Goal: Transaction & Acquisition: Purchase product/service

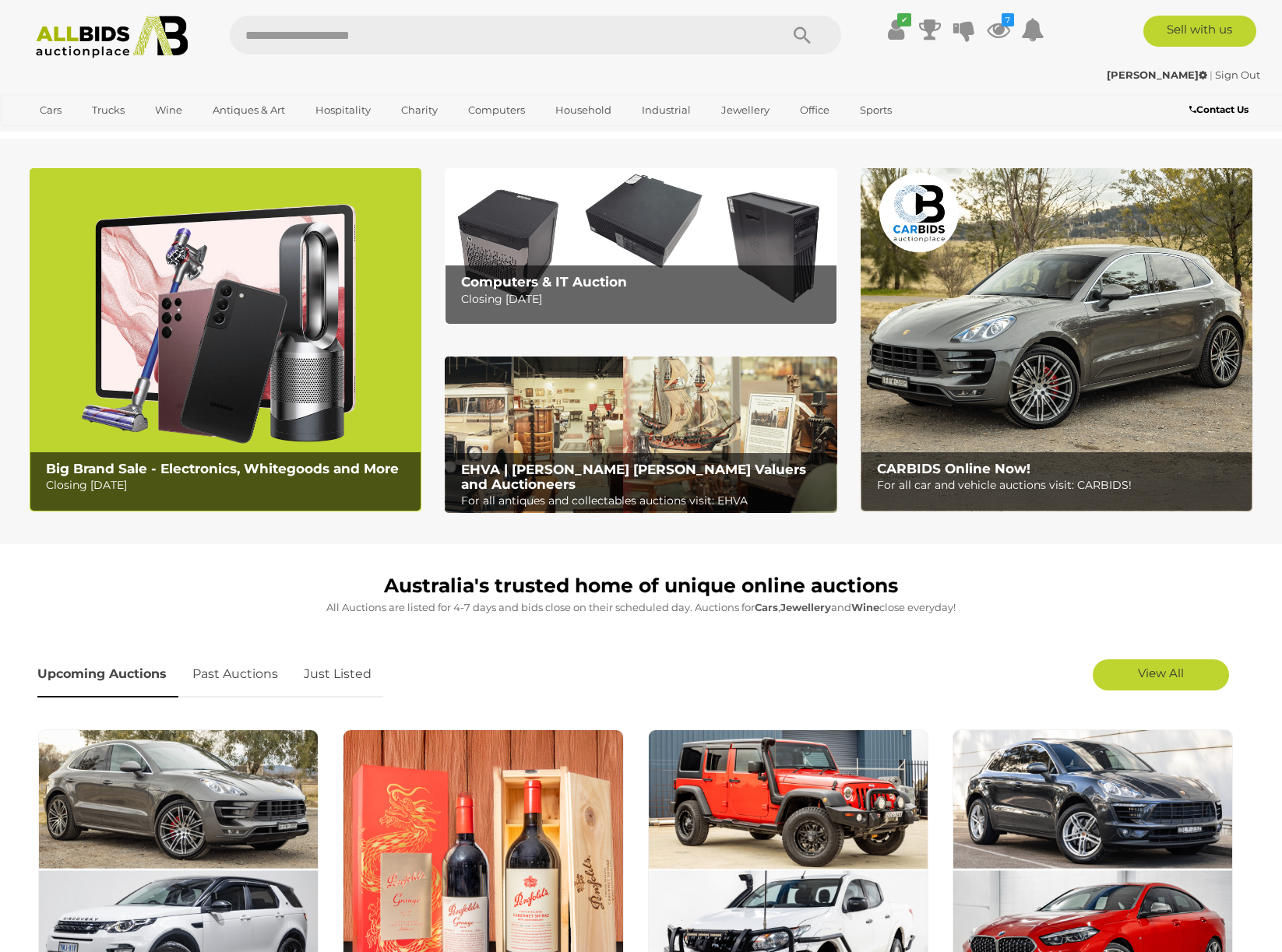
click at [220, 373] on img at bounding box center [226, 340] width 392 height 343
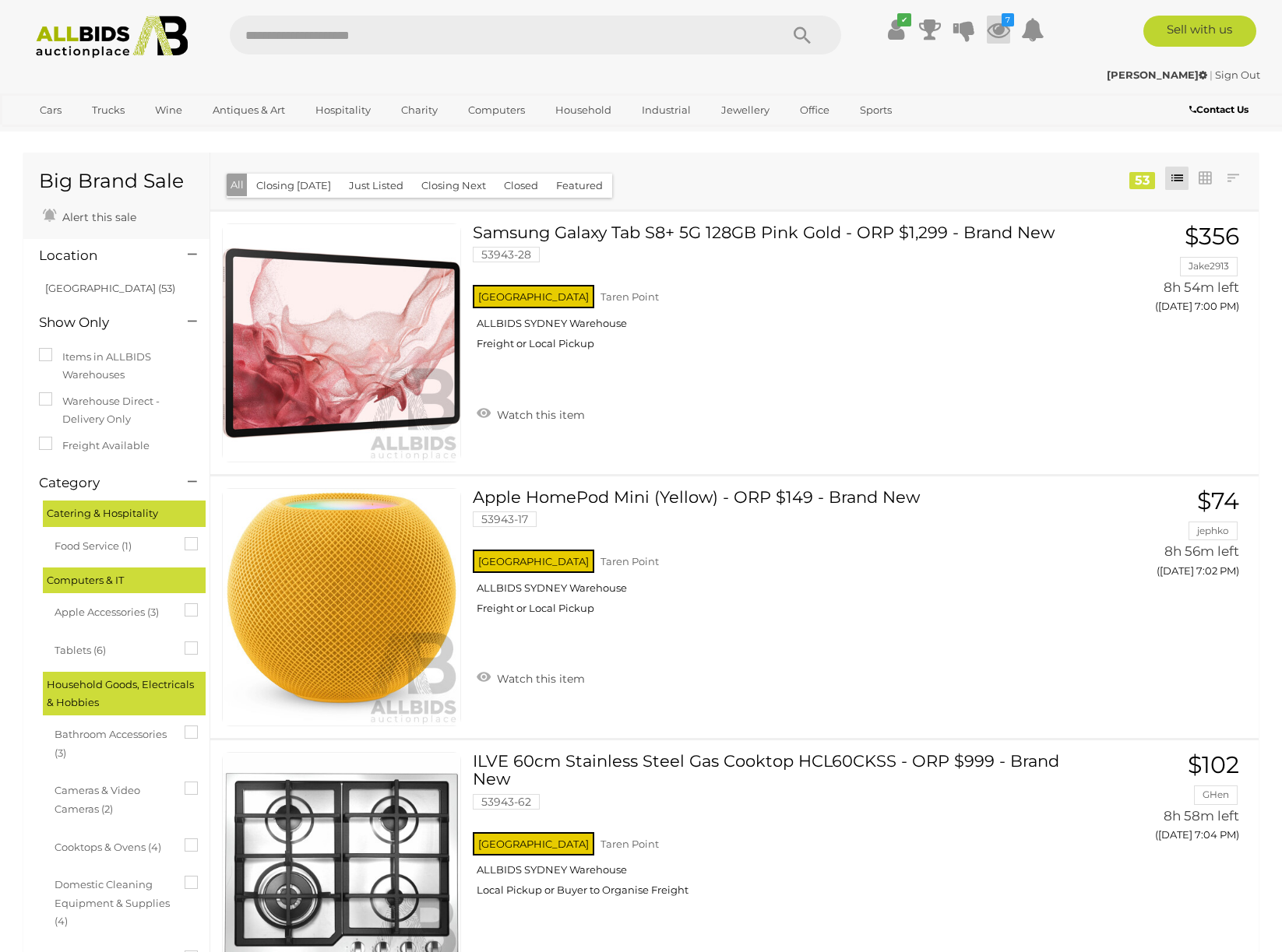
click at [1000, 31] on icon at bounding box center [999, 29] width 23 height 28
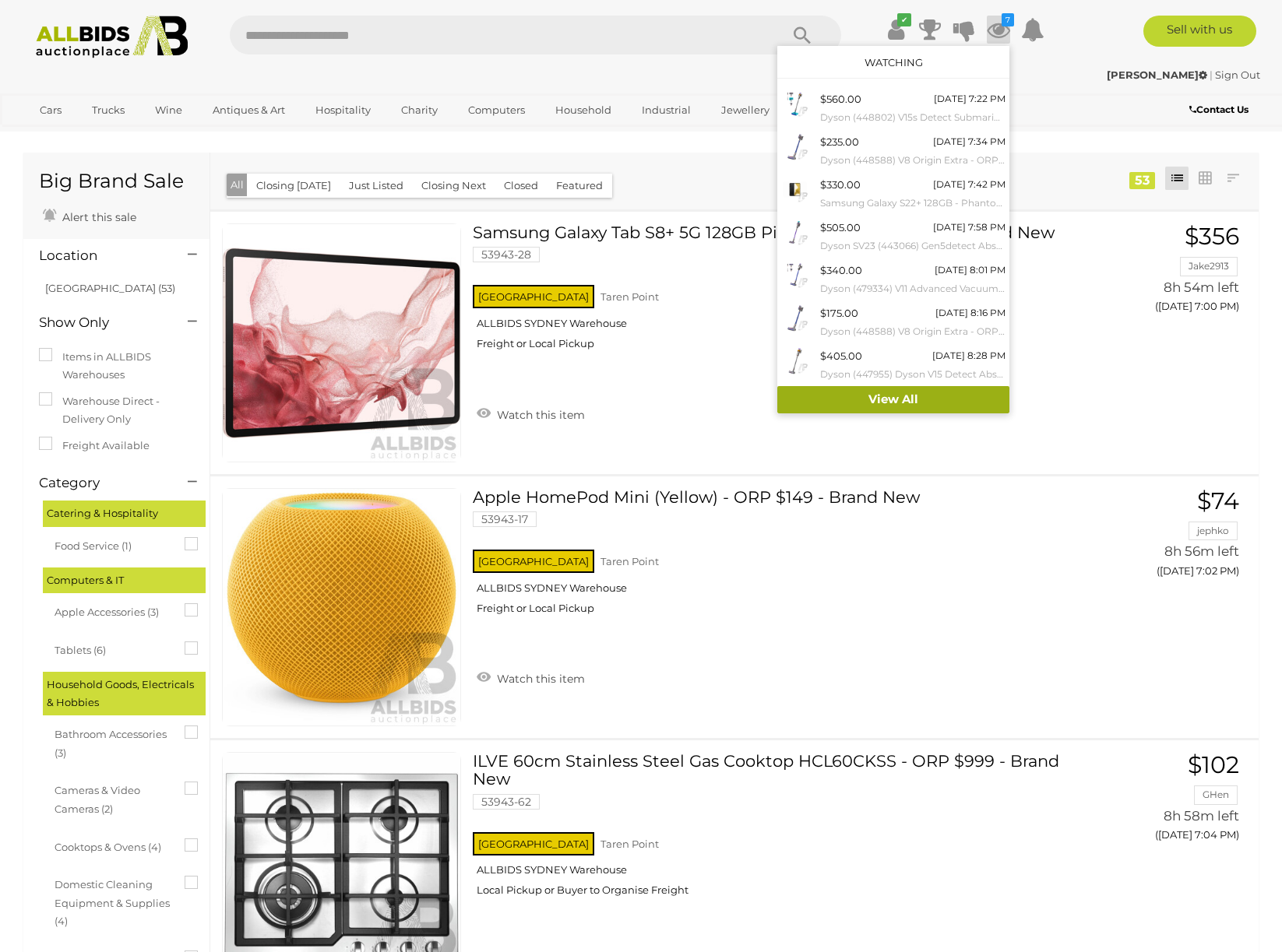
click at [884, 410] on link "View All" at bounding box center [893, 400] width 232 height 28
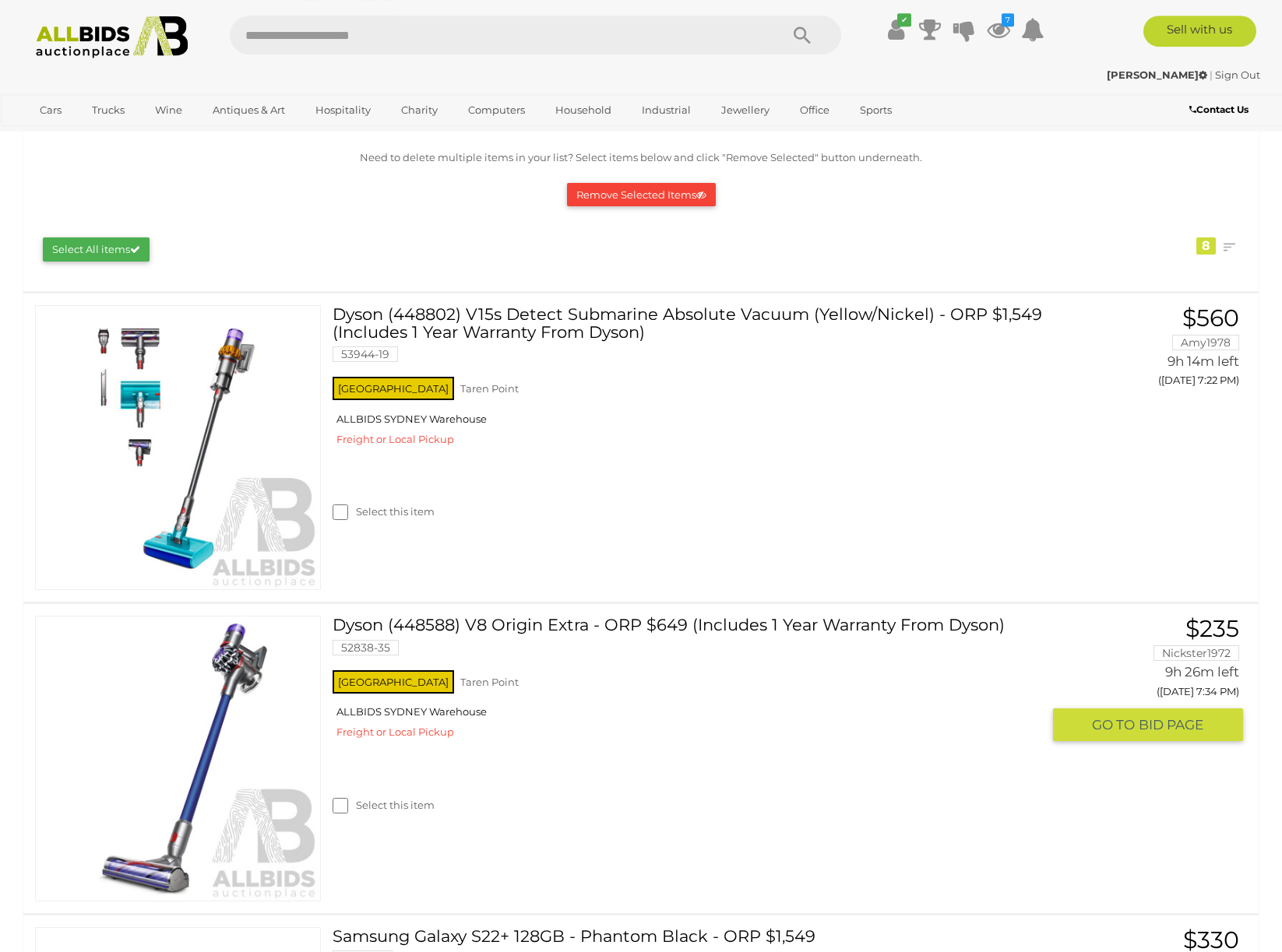
scroll to position [159, 0]
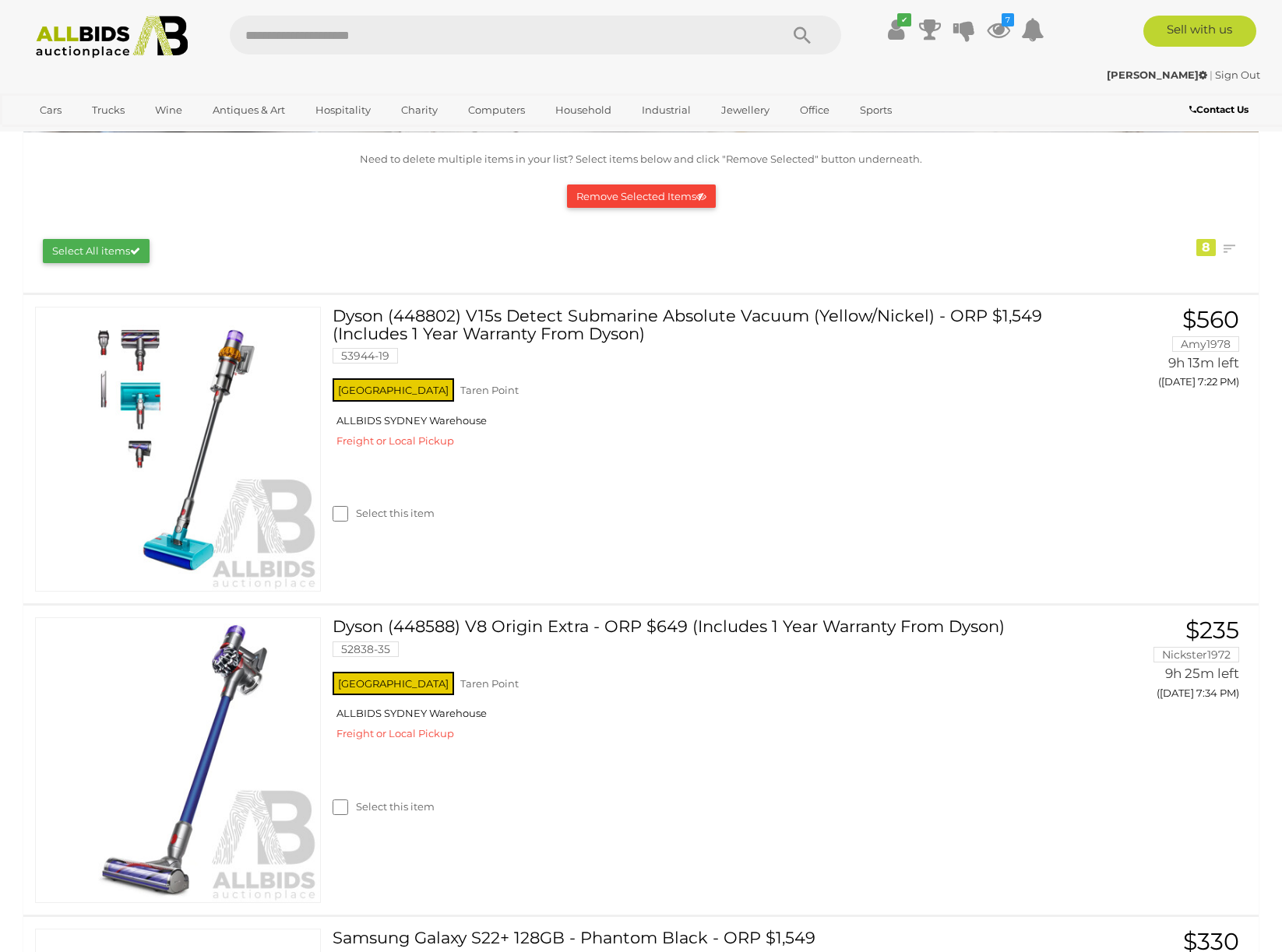
click at [305, 44] on input "text" at bounding box center [497, 35] width 535 height 39
click at [93, 43] on img at bounding box center [112, 36] width 169 height 43
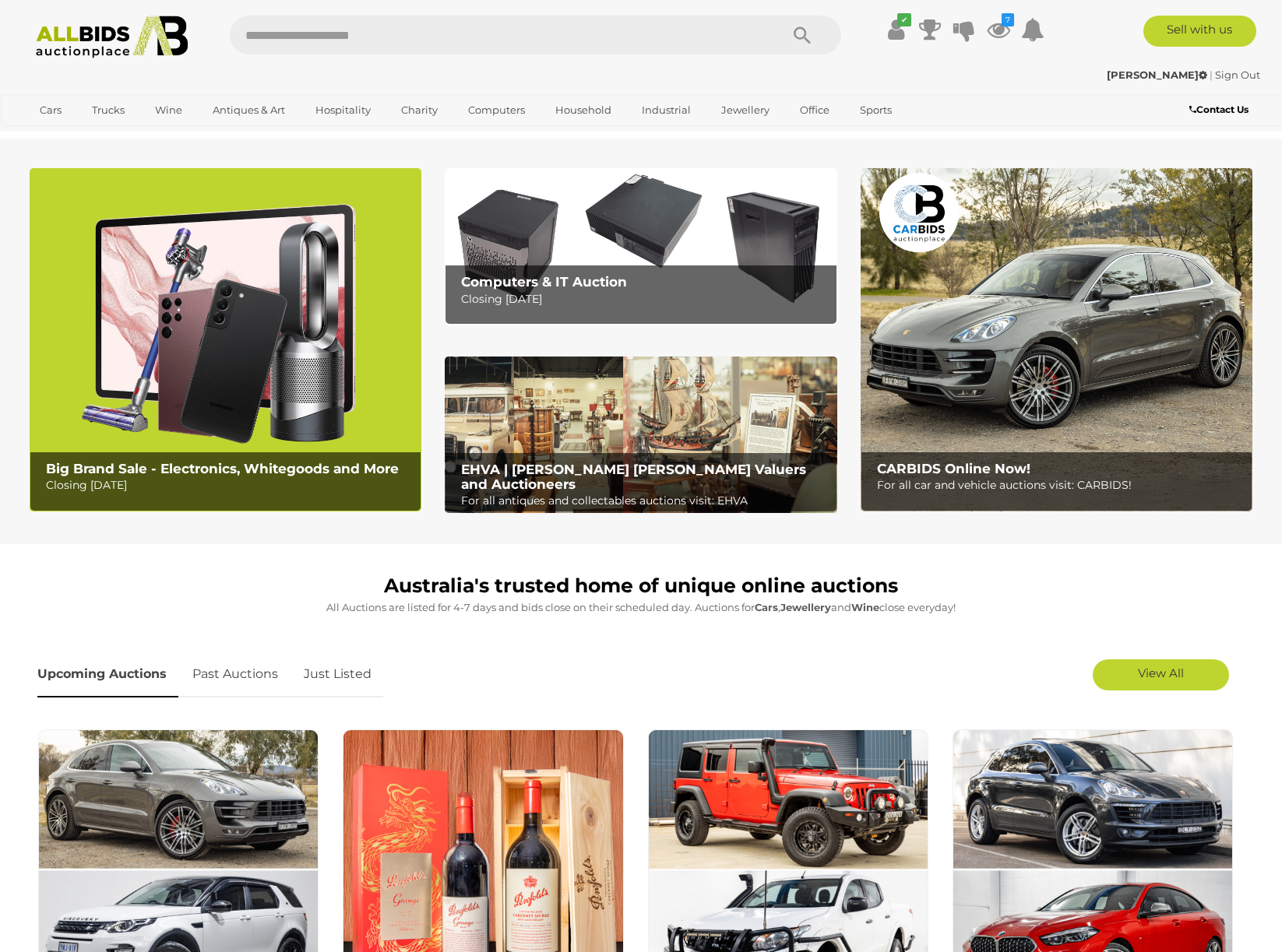
click at [522, 25] on input "text" at bounding box center [497, 35] width 535 height 39
type input "*****"
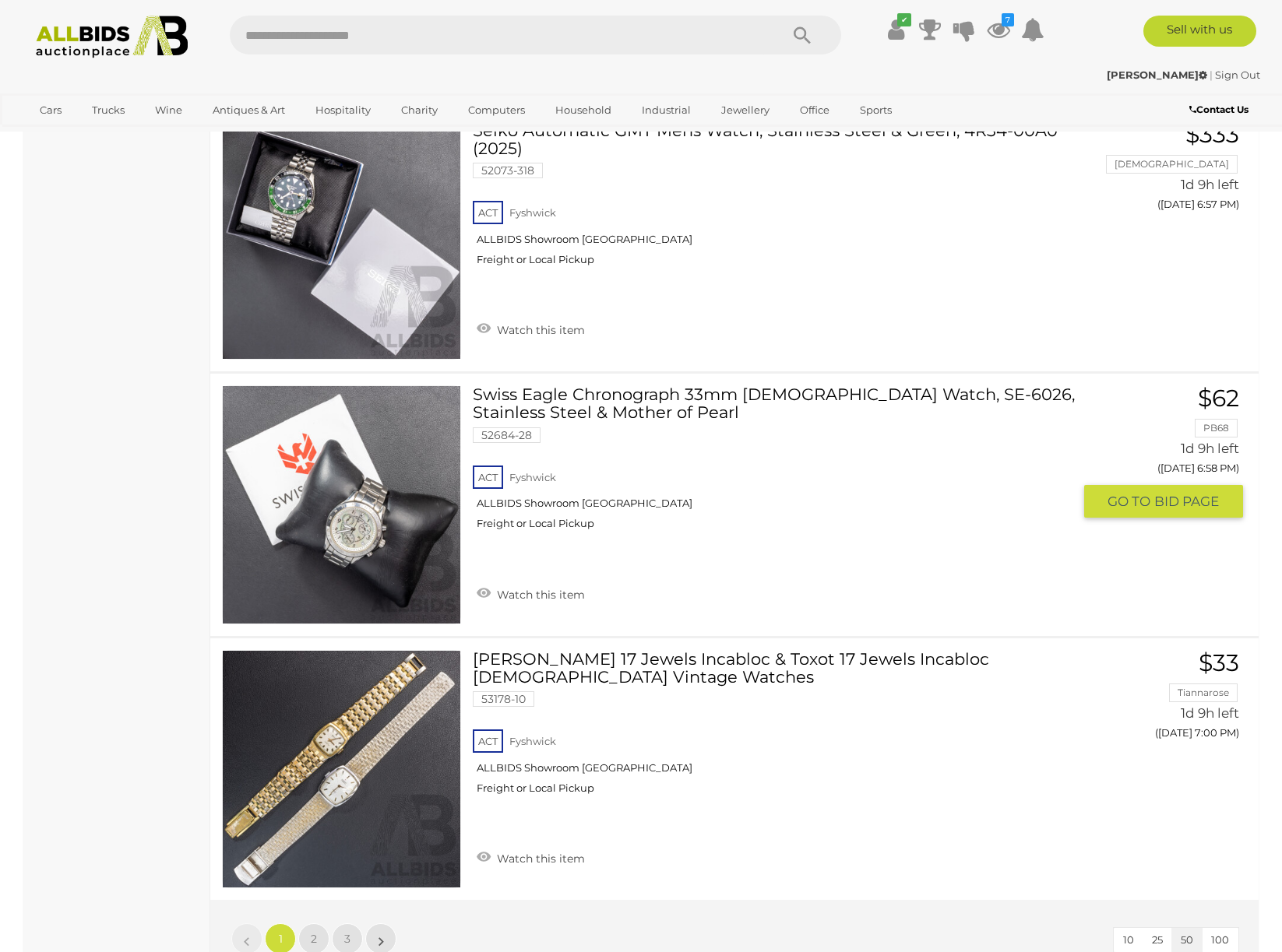
scroll to position [12629, 0]
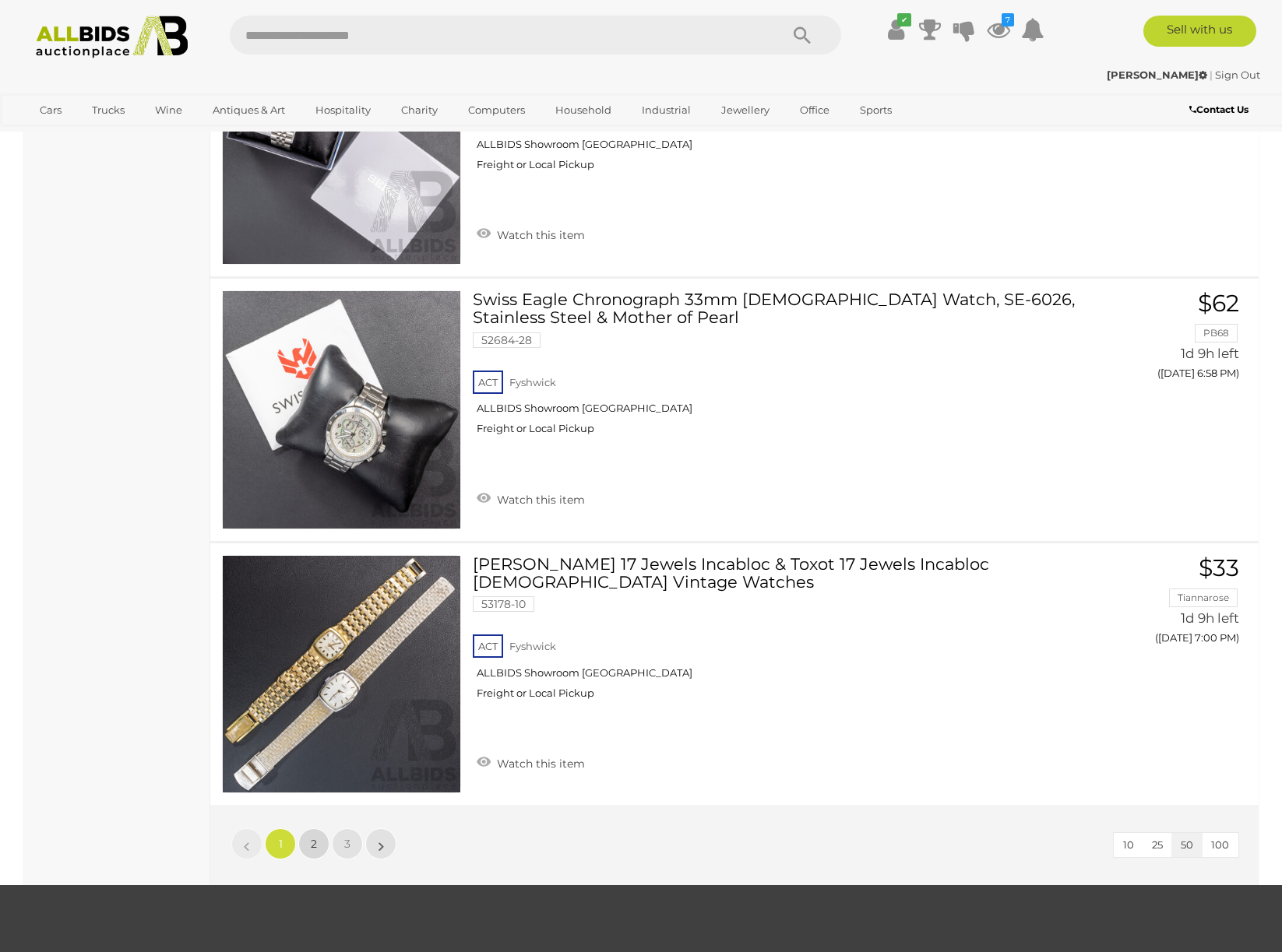
click at [313, 839] on span "2" at bounding box center [314, 844] width 6 height 14
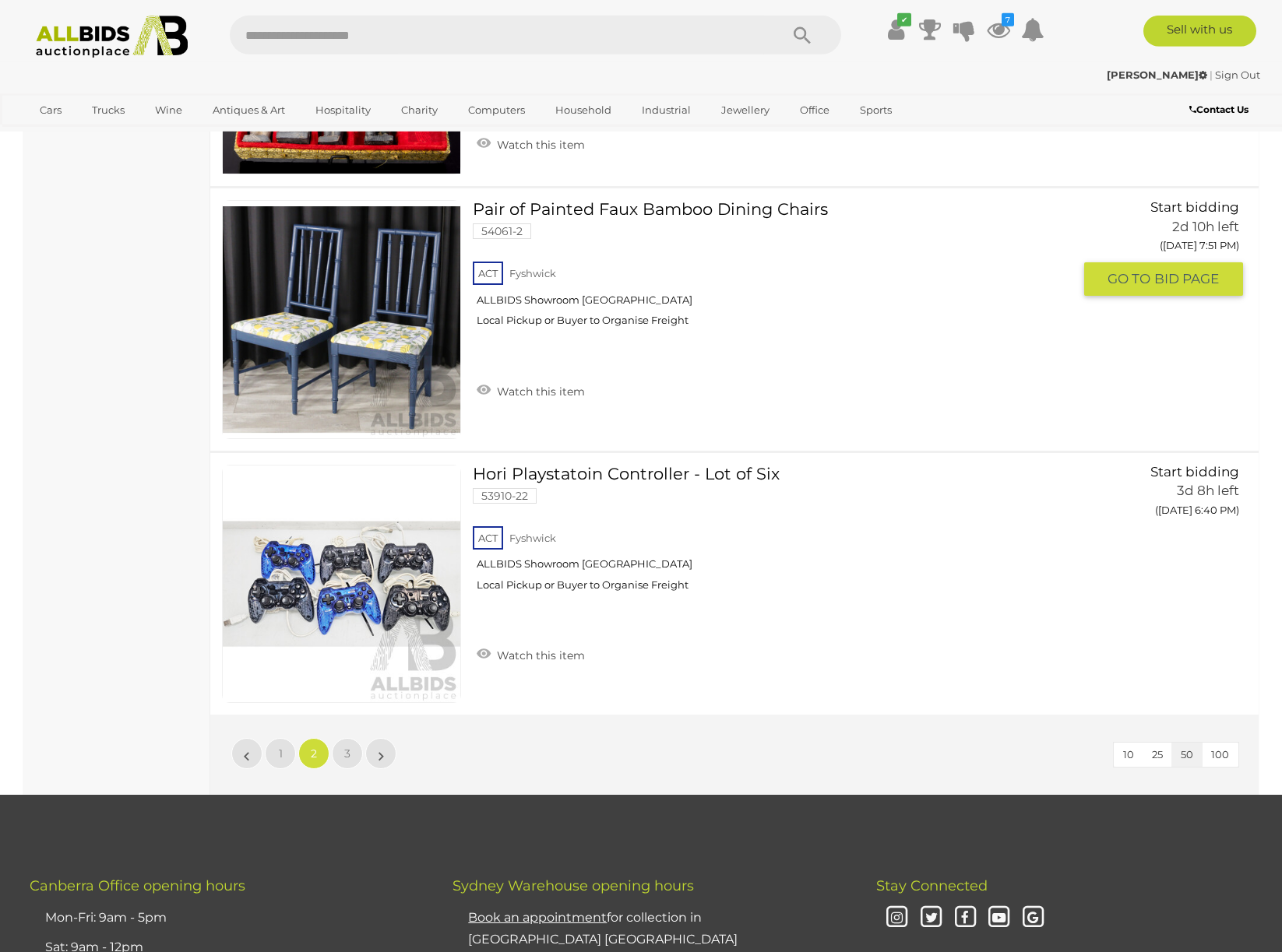
scroll to position [12868, 0]
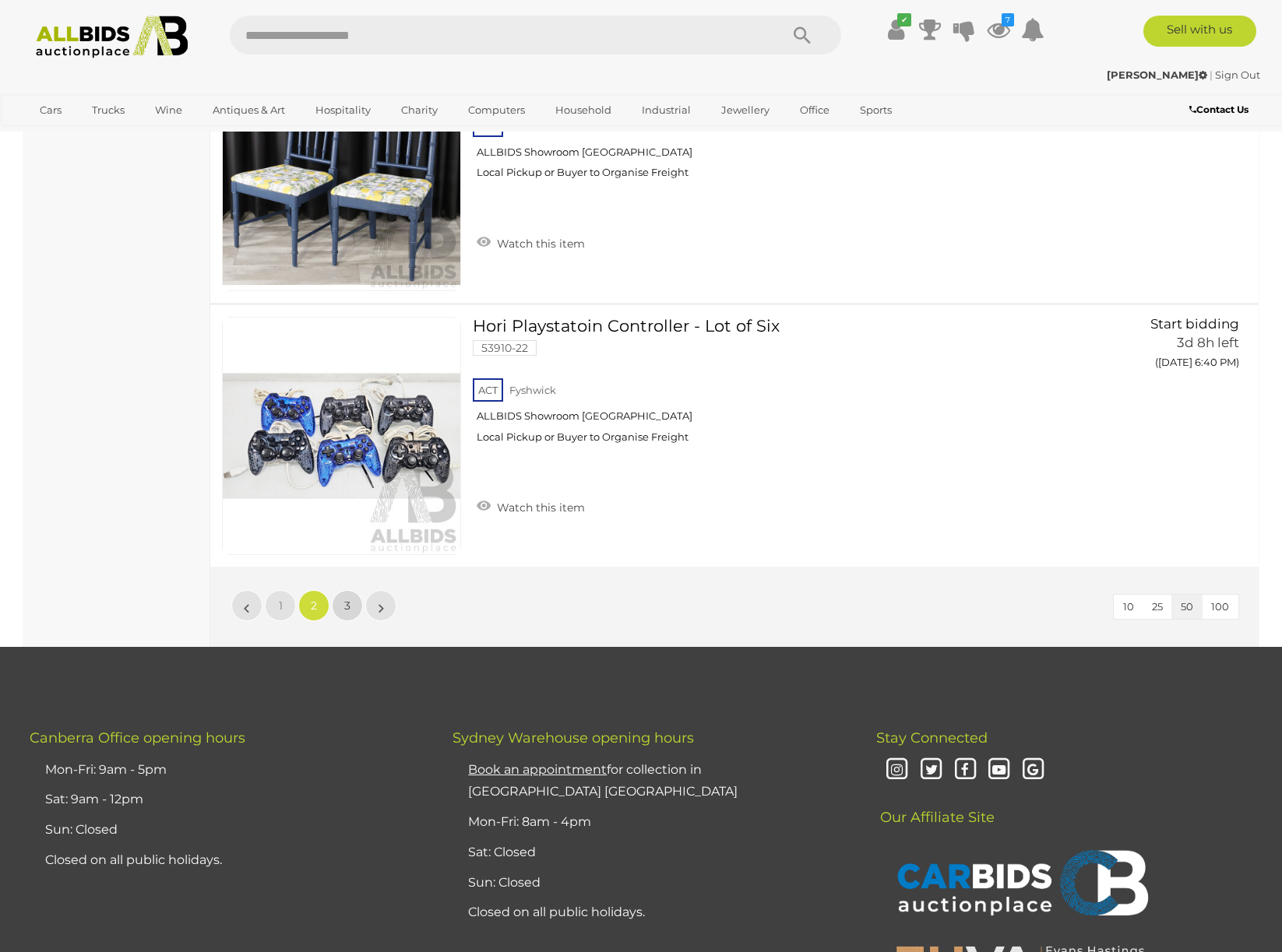
click at [357, 608] on link "3" at bounding box center [347, 606] width 31 height 31
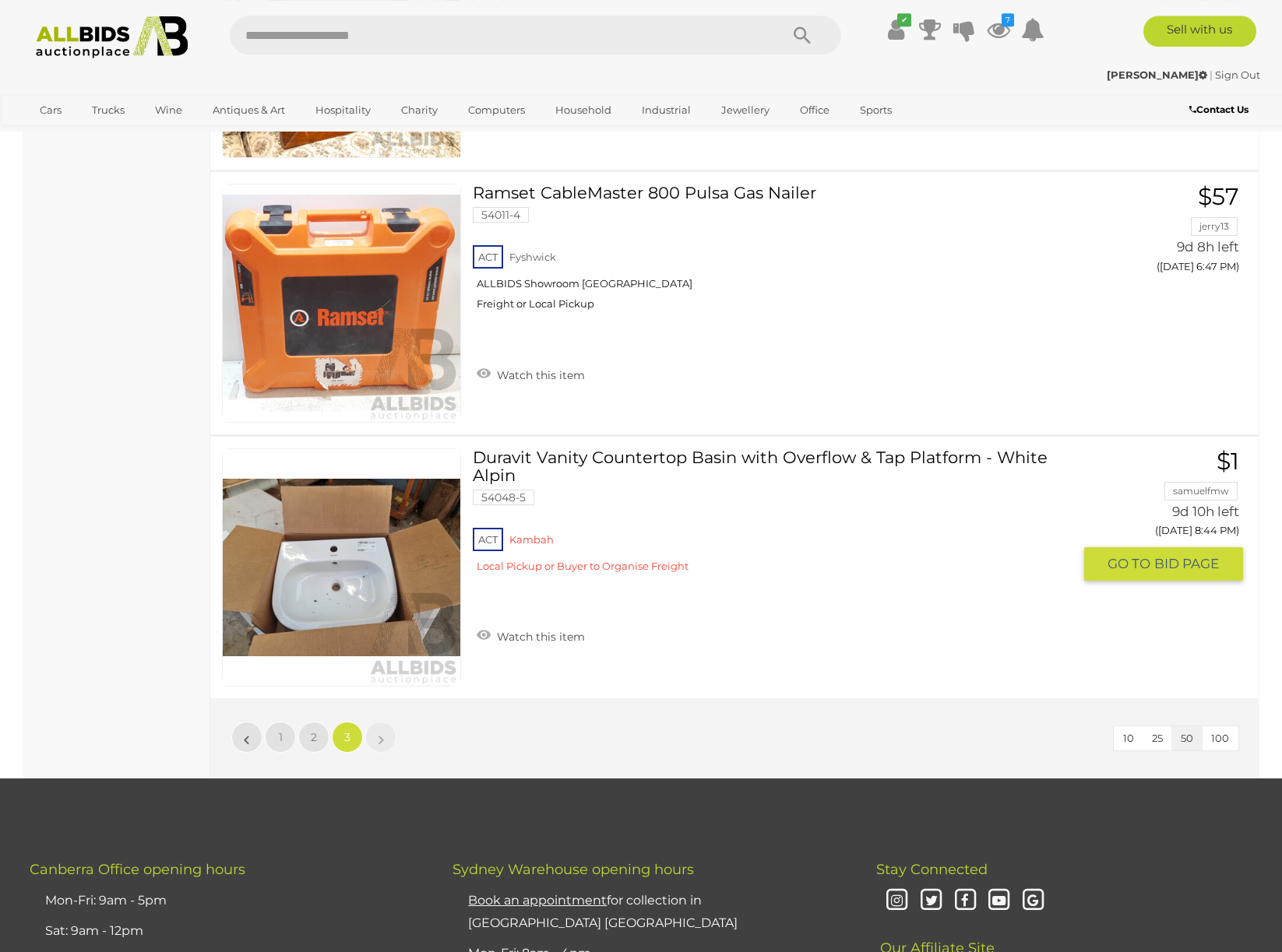
scroll to position [7387, 0]
